Goal: Information Seeking & Learning: Find specific page/section

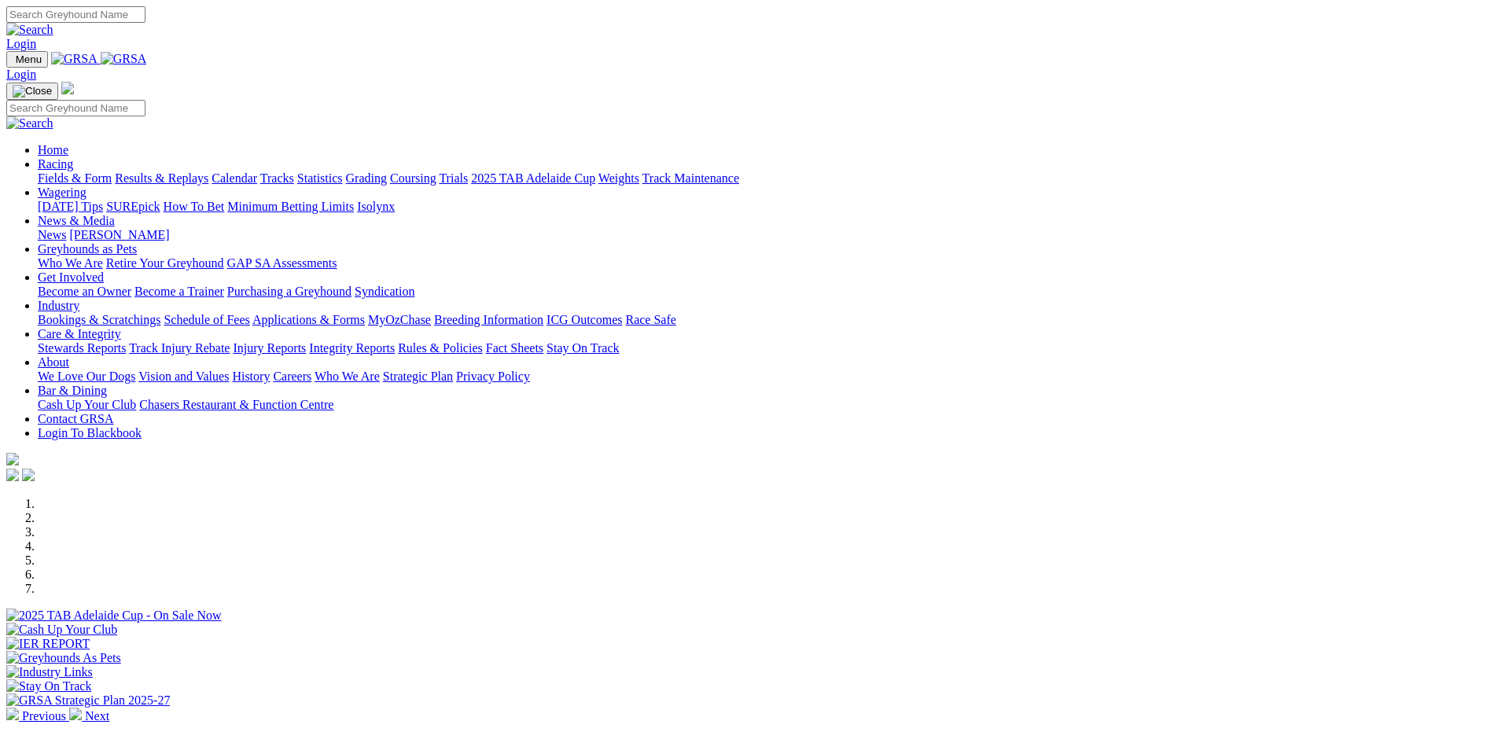
click at [126, 341] on link "Stewards Reports" at bounding box center [82, 347] width 88 height 13
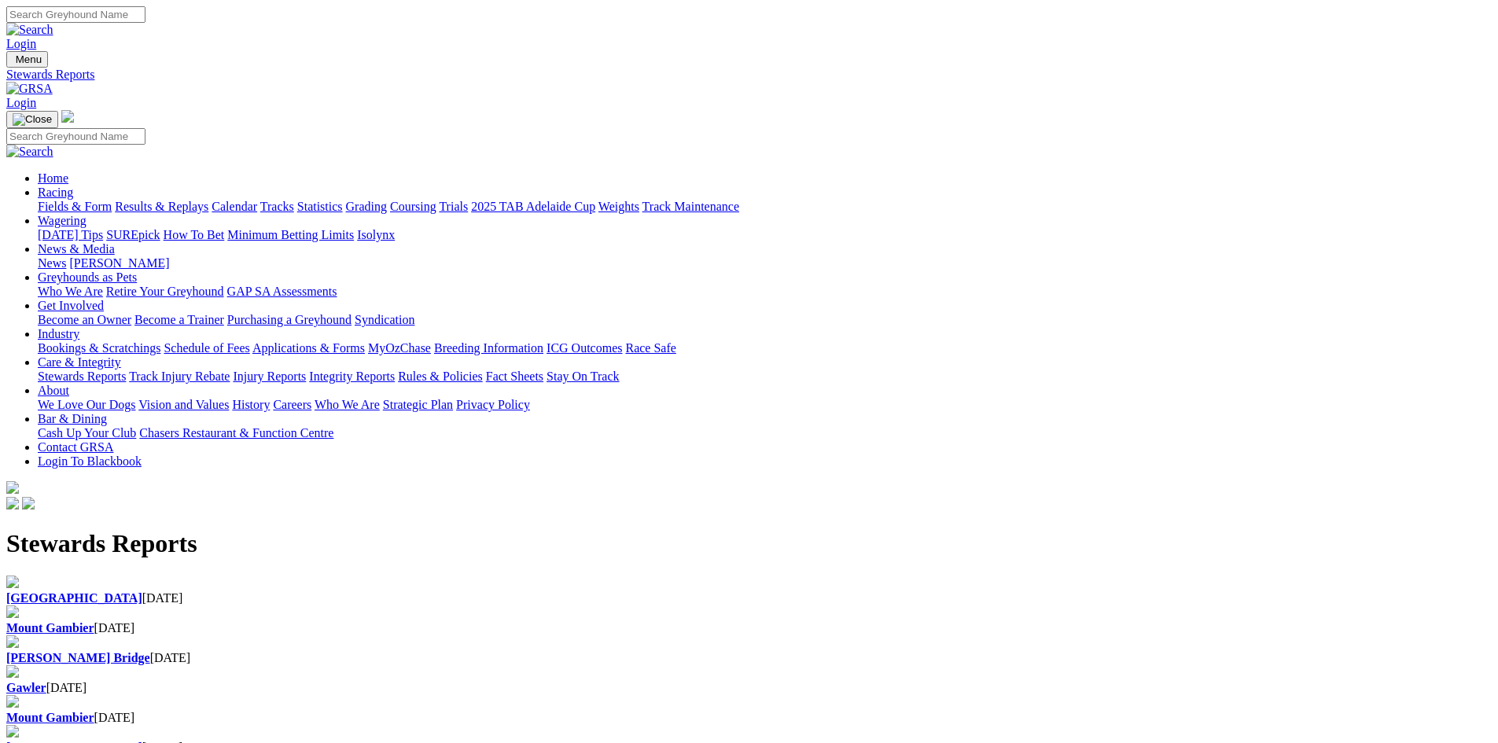
click at [327, 591] on div "Angle Park 06 Oct 2025" at bounding box center [749, 598] width 1486 height 14
click at [53, 82] on img at bounding box center [29, 89] width 46 height 14
